Goal: Task Accomplishment & Management: Use online tool/utility

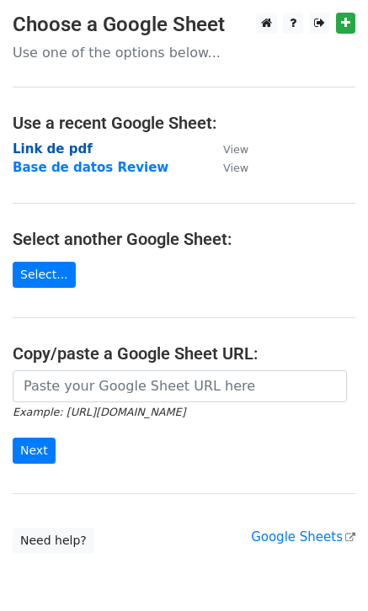
click at [45, 147] on strong "Link de pdf" at bounding box center [53, 148] width 80 height 15
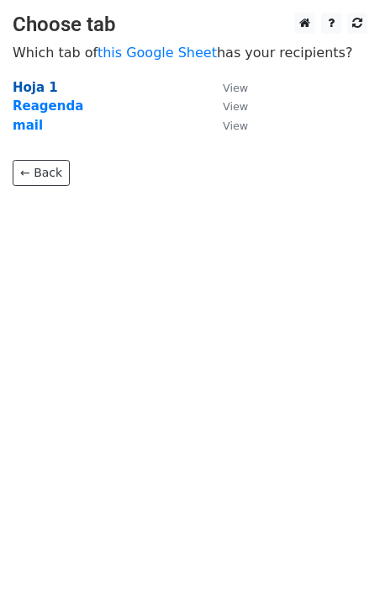
click at [26, 86] on strong "Hoja 1" at bounding box center [35, 87] width 45 height 15
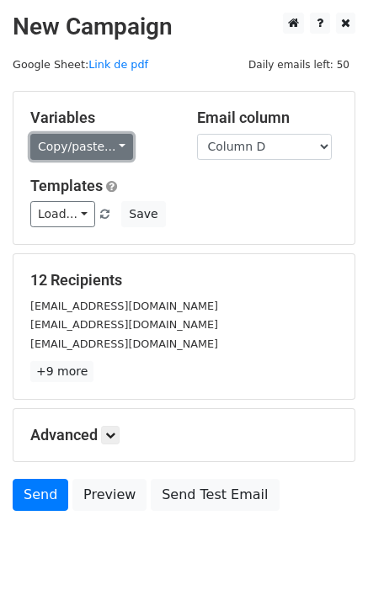
click at [99, 147] on link "Copy/paste..." at bounding box center [81, 147] width 103 height 26
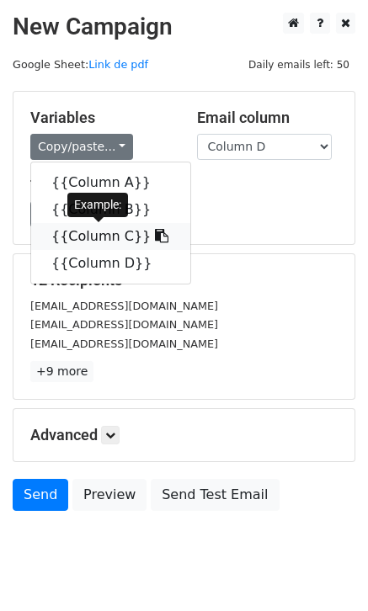
click at [84, 238] on link "{{Column C}}" at bounding box center [110, 236] width 159 height 27
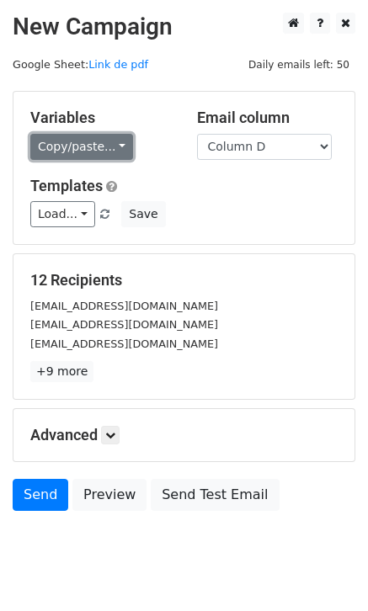
click at [97, 147] on link "Copy/paste..." at bounding box center [81, 147] width 103 height 26
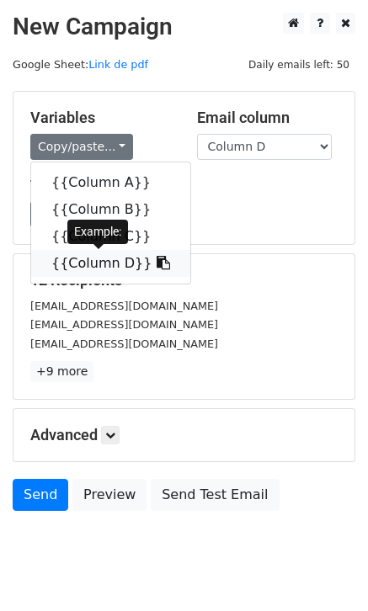
click at [91, 264] on link "{{Column D}}" at bounding box center [110, 263] width 159 height 27
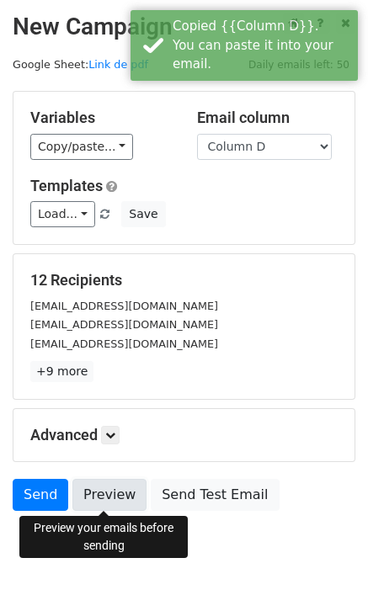
click at [94, 496] on link "Preview" at bounding box center [109, 495] width 74 height 32
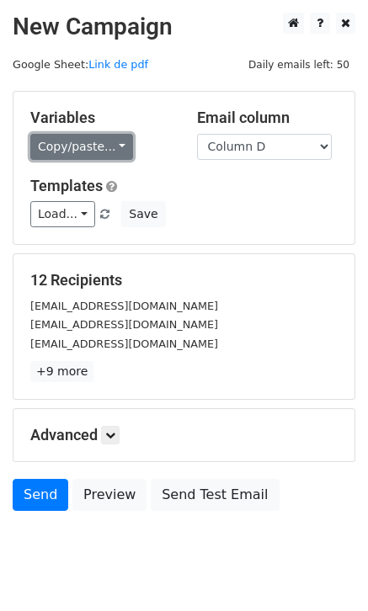
click at [77, 143] on link "Copy/paste..." at bounding box center [81, 147] width 103 height 26
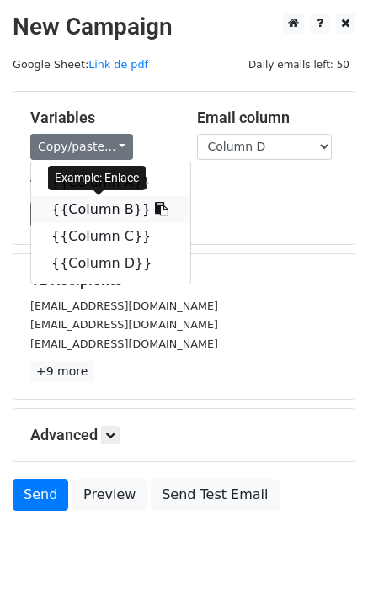
click at [75, 212] on link "{{Column B}}" at bounding box center [110, 209] width 159 height 27
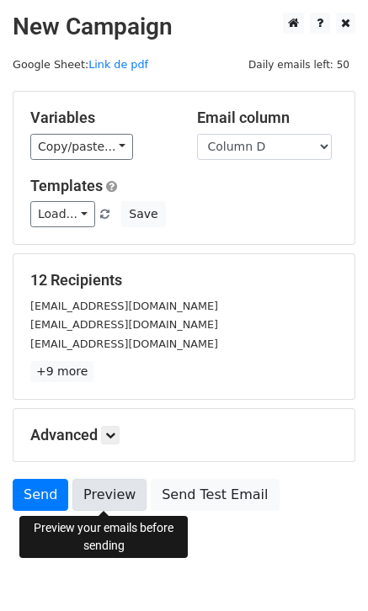
click at [108, 495] on link "Preview" at bounding box center [109, 495] width 74 height 32
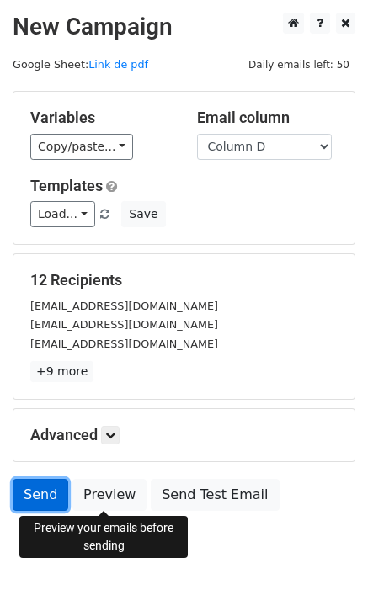
drag, startPoint x: 40, startPoint y: 491, endPoint x: 60, endPoint y: 500, distance: 21.9
click at [40, 491] on link "Send" at bounding box center [41, 495] width 56 height 32
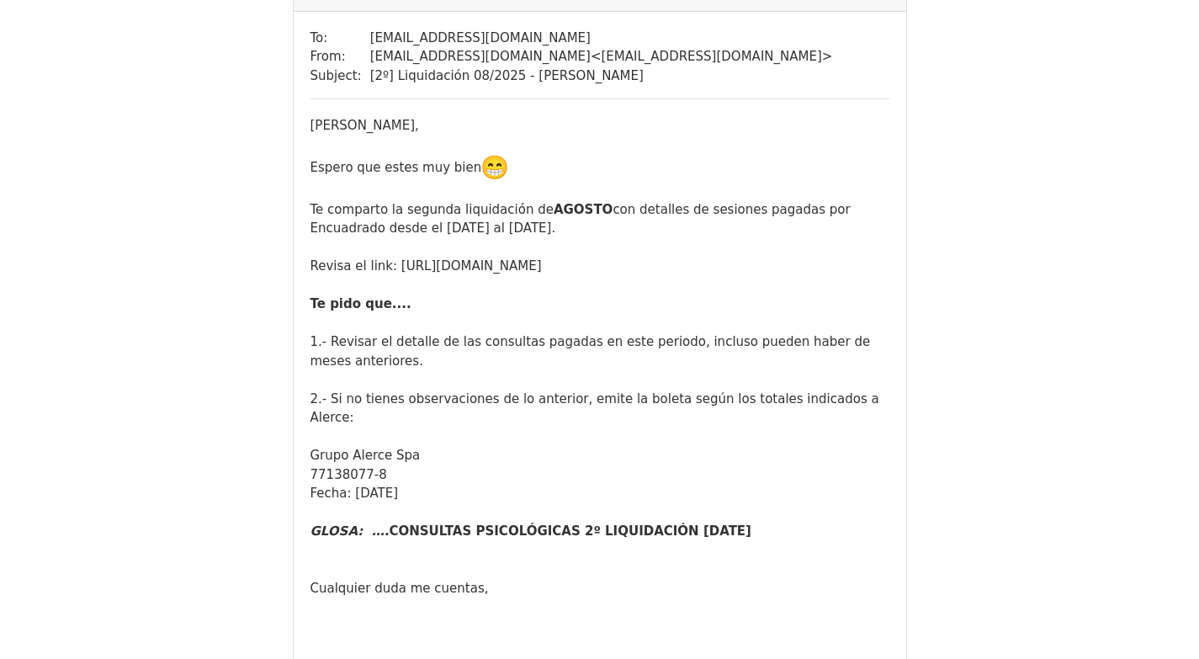
scroll to position [5, 0]
